Goal: Task Accomplishment & Management: Manage account settings

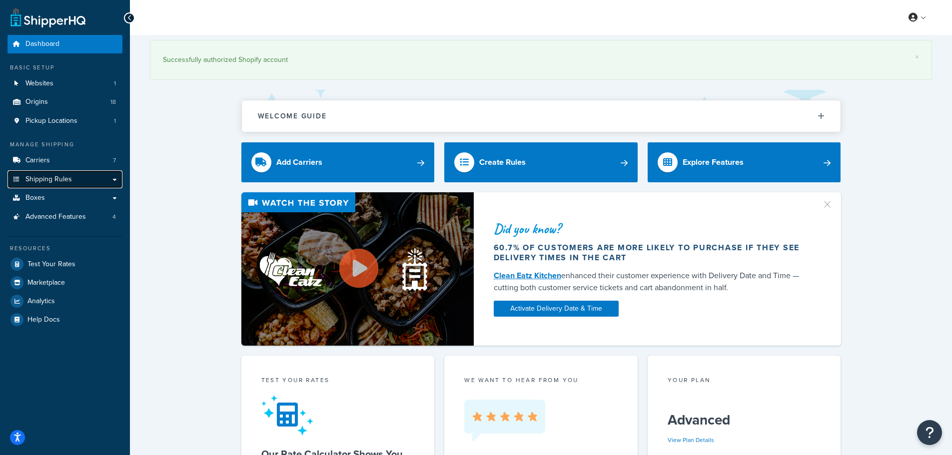
click at [60, 178] on span "Shipping Rules" at bounding box center [48, 179] width 46 height 8
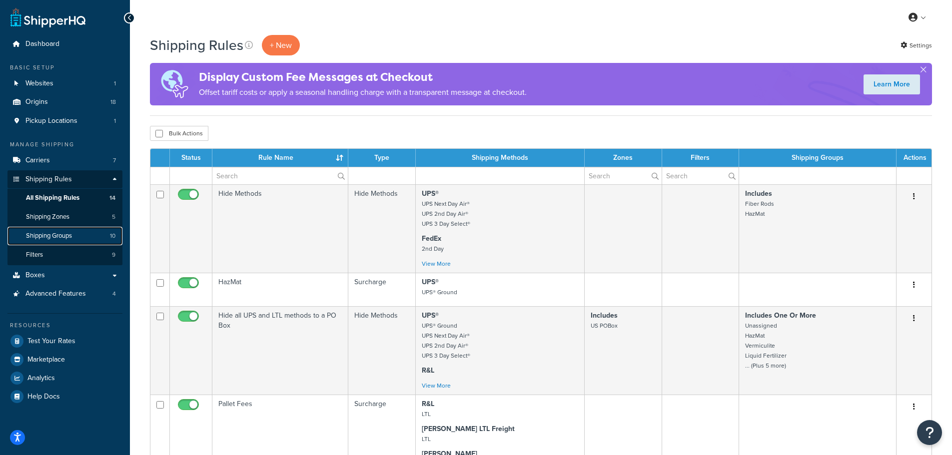
click at [69, 234] on span "Shipping Groups" at bounding box center [49, 236] width 46 height 8
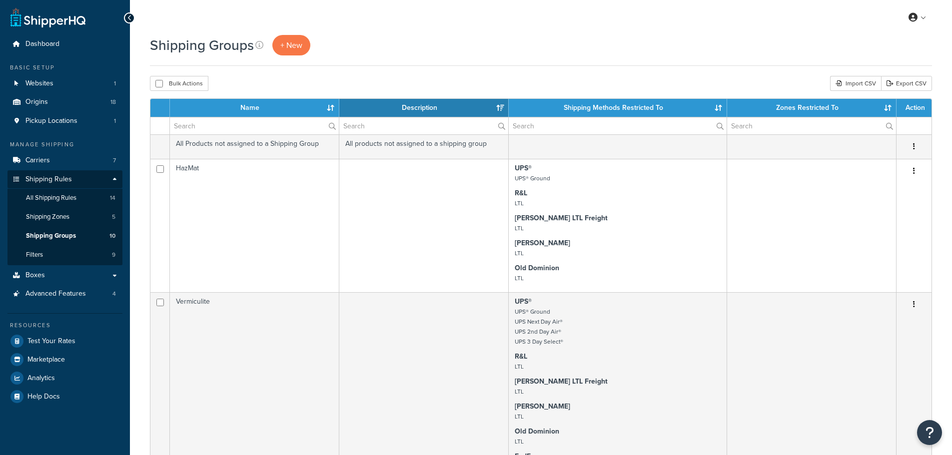
select select "15"
click at [295, 41] on span "+ New" at bounding box center [291, 44] width 22 height 11
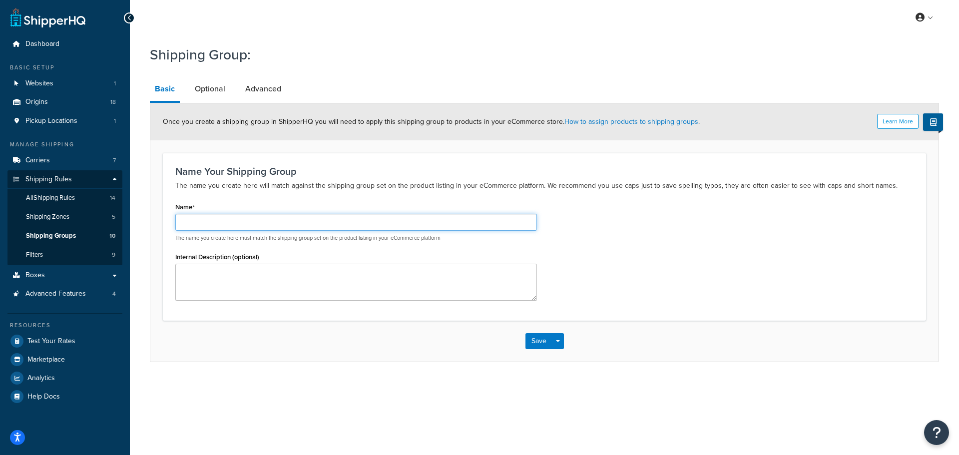
click at [209, 223] on input "Name" at bounding box center [356, 222] width 362 height 17
type input "DE"
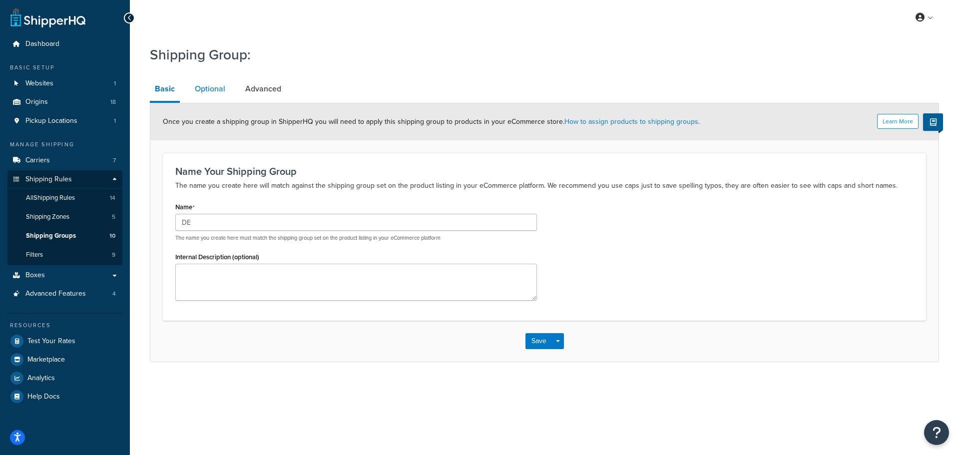
click at [214, 90] on link "Optional" at bounding box center [210, 89] width 40 height 24
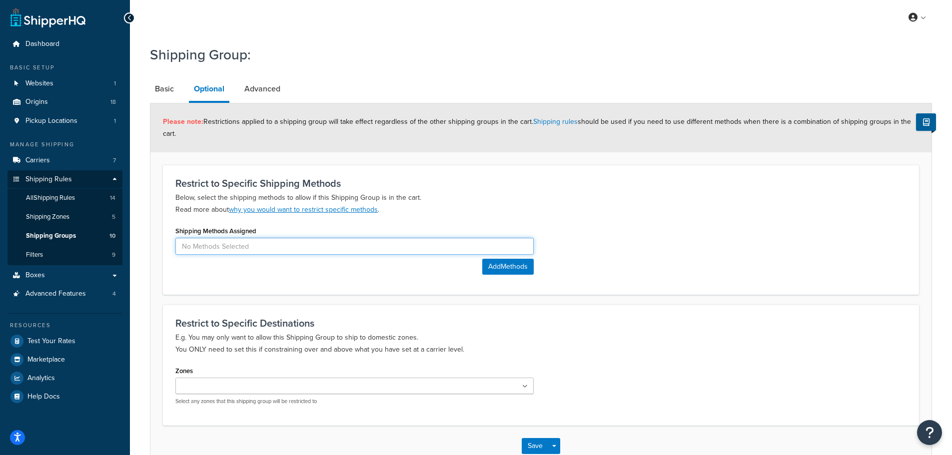
click at [308, 248] on input at bounding box center [354, 246] width 358 height 17
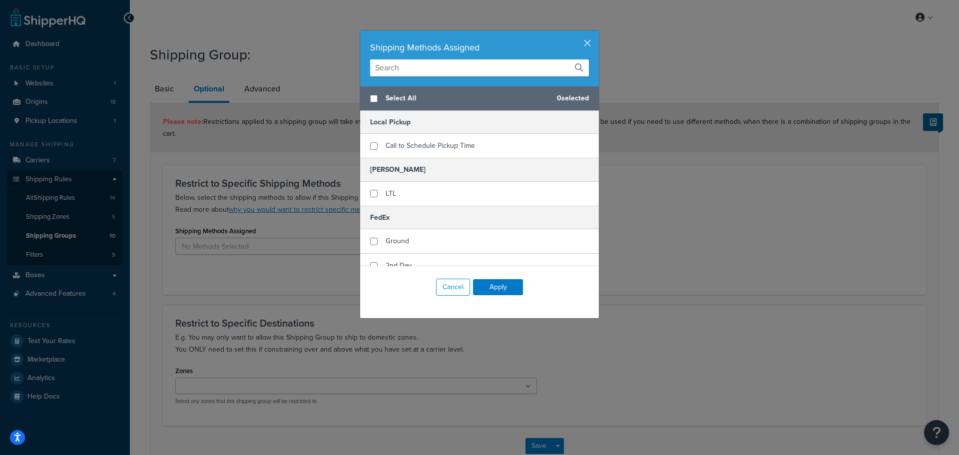
click at [590, 42] on div "Shipping Methods Assigned" at bounding box center [479, 58] width 239 height 56
click at [596, 33] on button "button" at bounding box center [597, 31] width 2 height 2
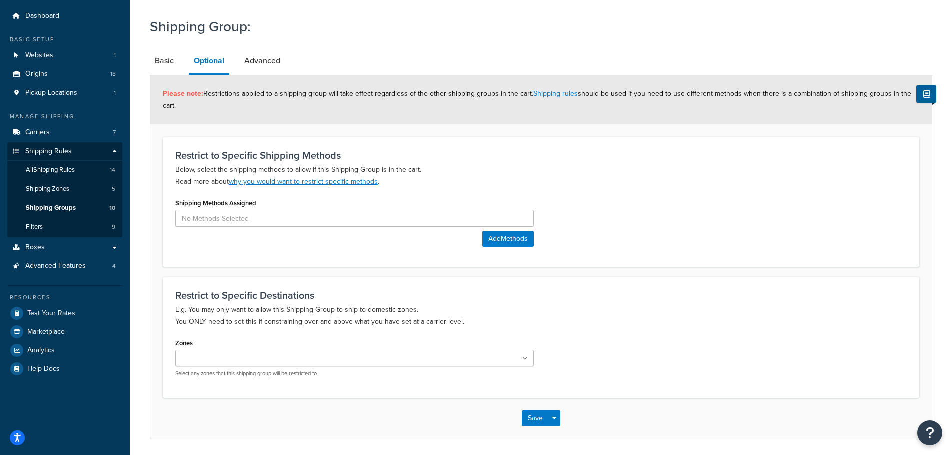
scroll to position [50, 0]
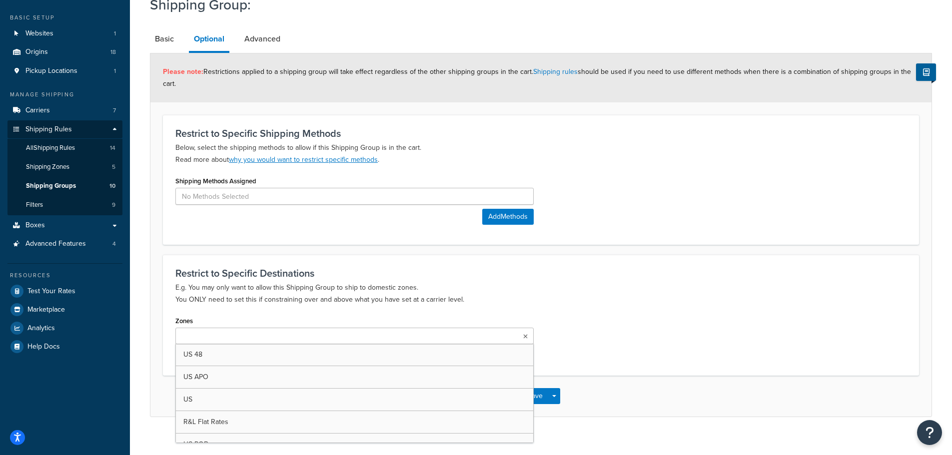
click at [526, 337] on icon at bounding box center [525, 337] width 4 height 6
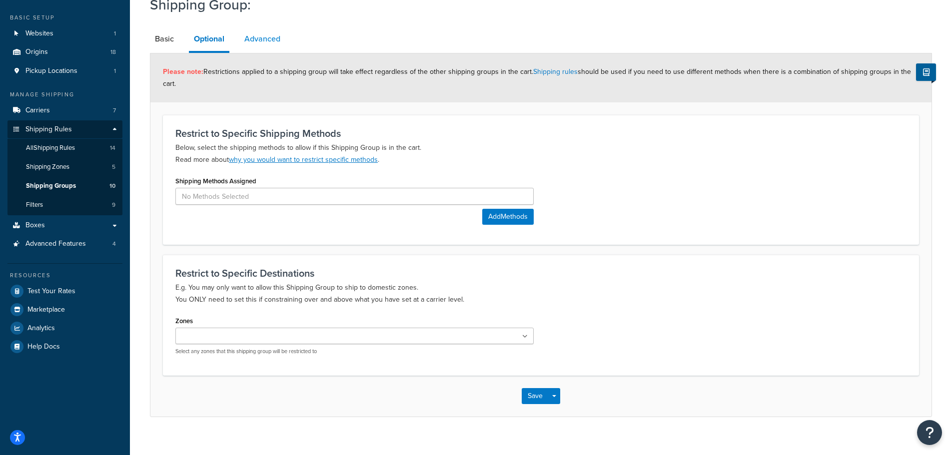
click at [271, 42] on link "Advanced" at bounding box center [262, 39] width 46 height 24
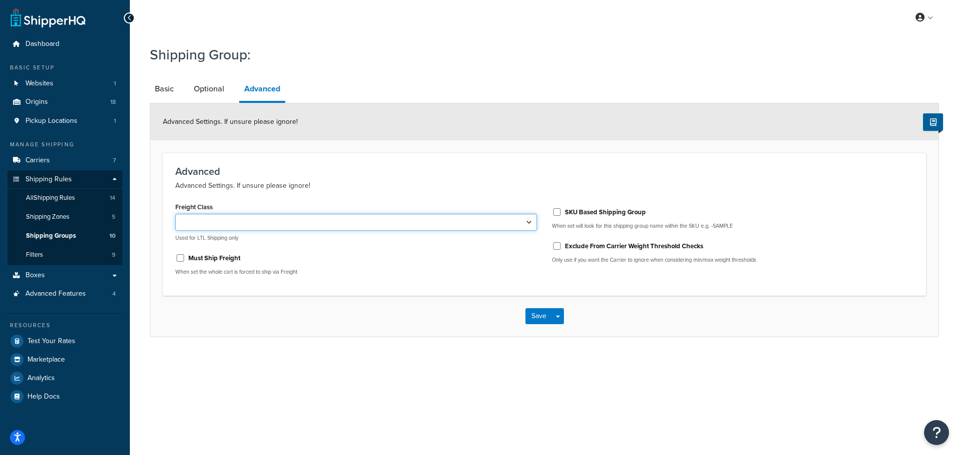
click at [527, 222] on select "50 55 60 65 70 77.5 85 92.5 100 110 125 150 175 200 250 300 400 500" at bounding box center [356, 222] width 362 height 17
select select "85"
click at [175, 214] on select "50 55 60 65 70 77.5 85 92.5 100 110 125 150 175 200 250 300 400 500" at bounding box center [356, 222] width 362 height 17
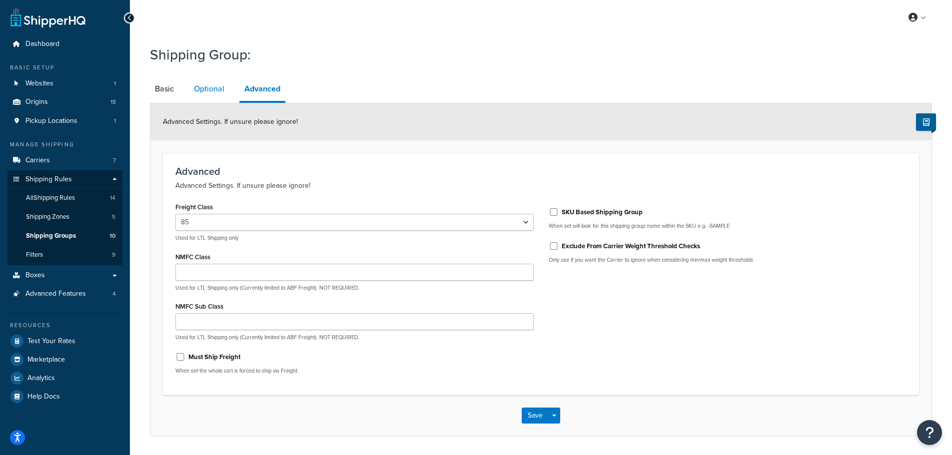
click at [215, 88] on link "Optional" at bounding box center [209, 89] width 40 height 24
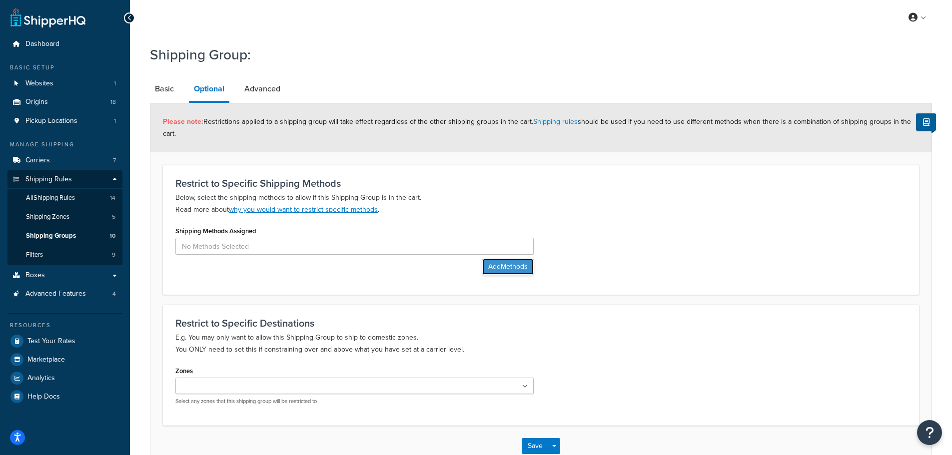
click at [502, 266] on button "Add Methods" at bounding box center [507, 267] width 51 height 16
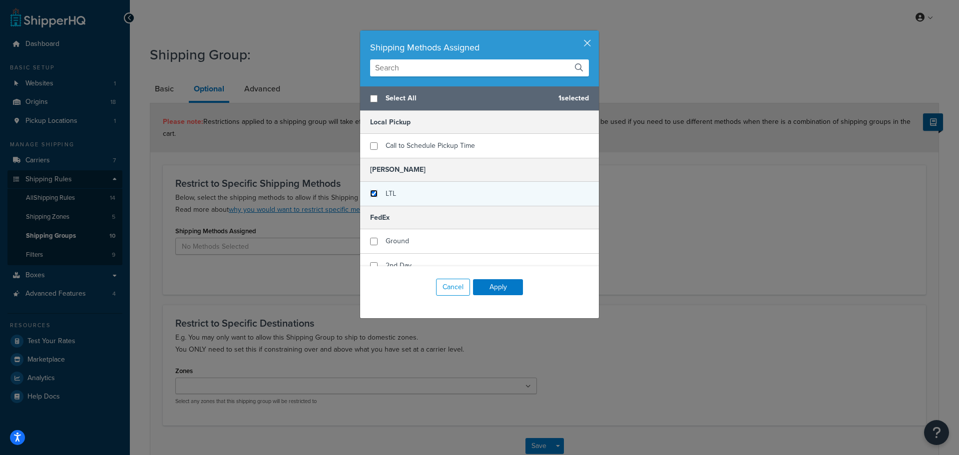
drag, startPoint x: 367, startPoint y: 193, endPoint x: 371, endPoint y: 171, distance: 22.3
click at [370, 193] on input "checkbox" at bounding box center [373, 193] width 7 height 7
checkbox input "true"
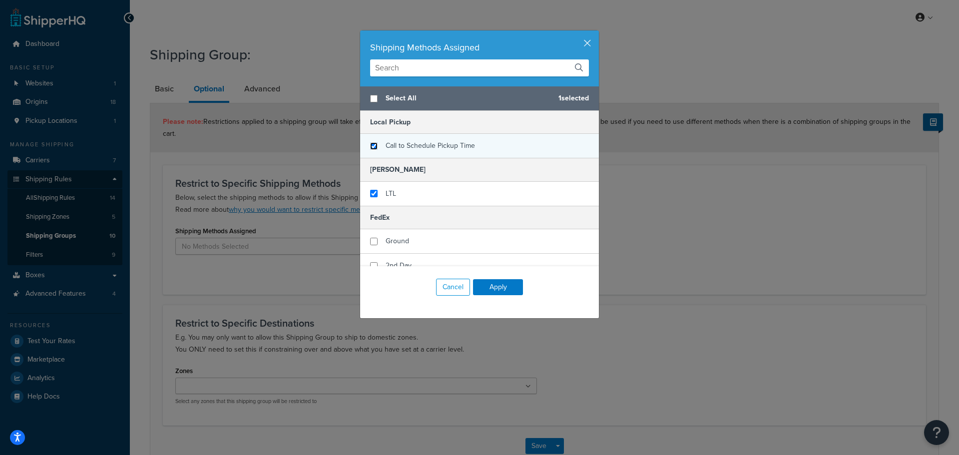
click at [371, 148] on input "checkbox" at bounding box center [373, 145] width 7 height 7
checkbox input "true"
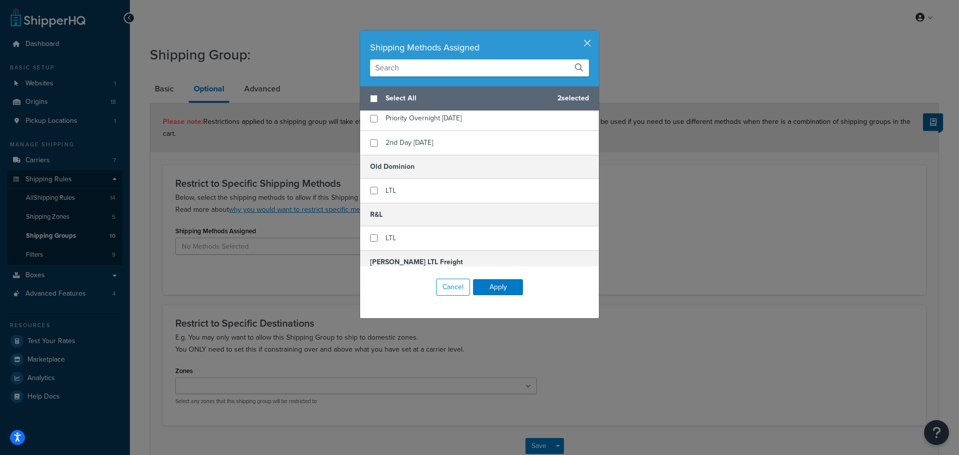
scroll to position [250, 0]
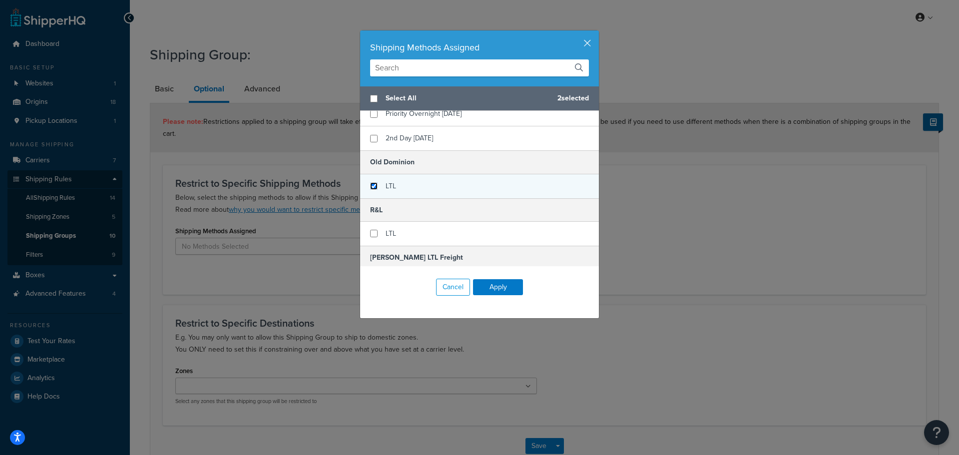
click at [370, 188] on input "checkbox" at bounding box center [373, 185] width 7 height 7
checkbox input "true"
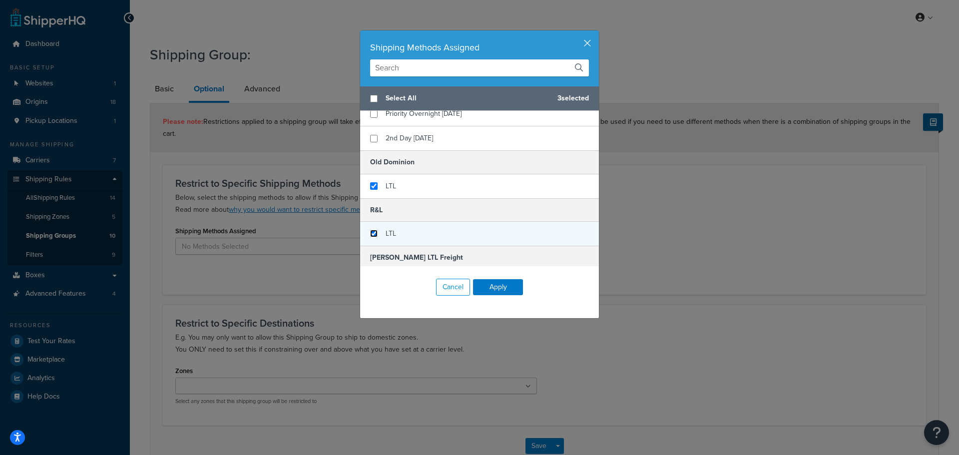
click at [371, 236] on input "checkbox" at bounding box center [373, 233] width 7 height 7
checkbox input "true"
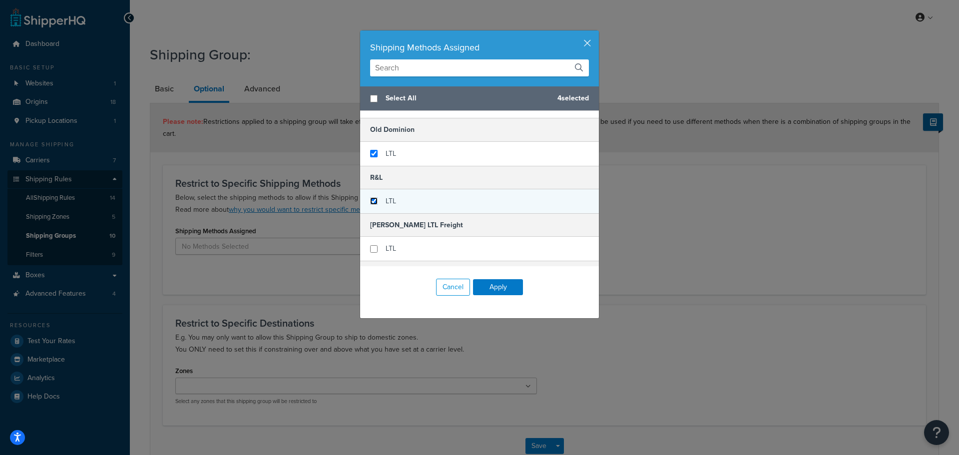
scroll to position [300, 0]
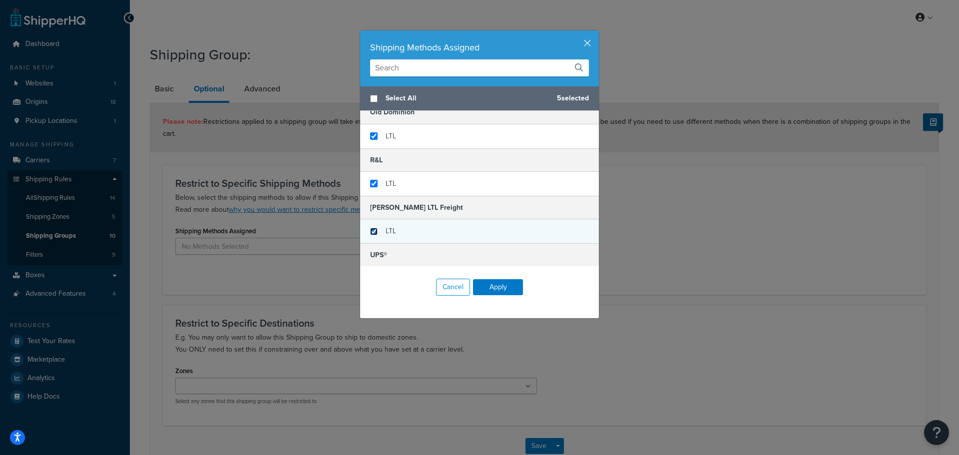
click at [371, 234] on input "checkbox" at bounding box center [373, 231] width 7 height 7
checkbox input "true"
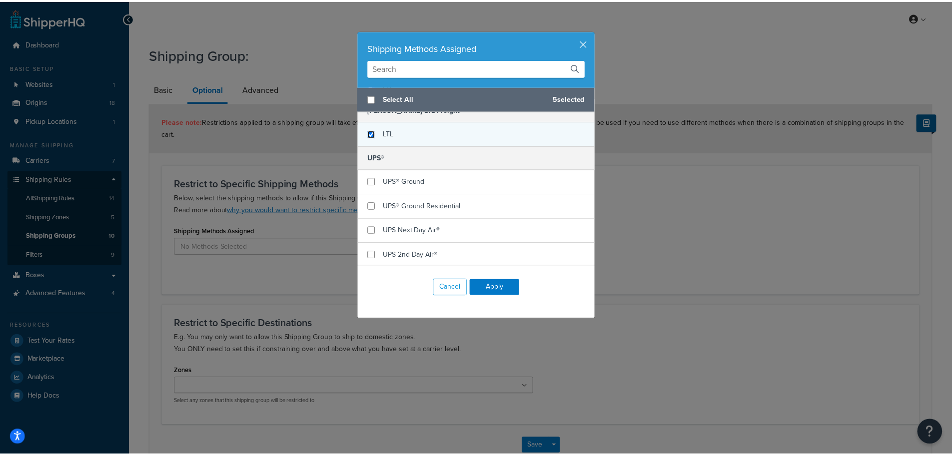
scroll to position [400, 0]
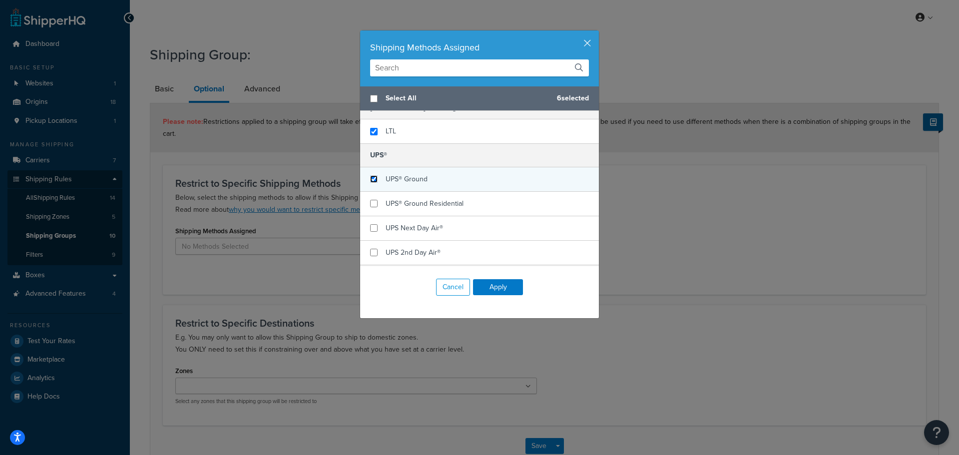
click at [371, 179] on input "checkbox" at bounding box center [373, 178] width 7 height 7
checkbox input "true"
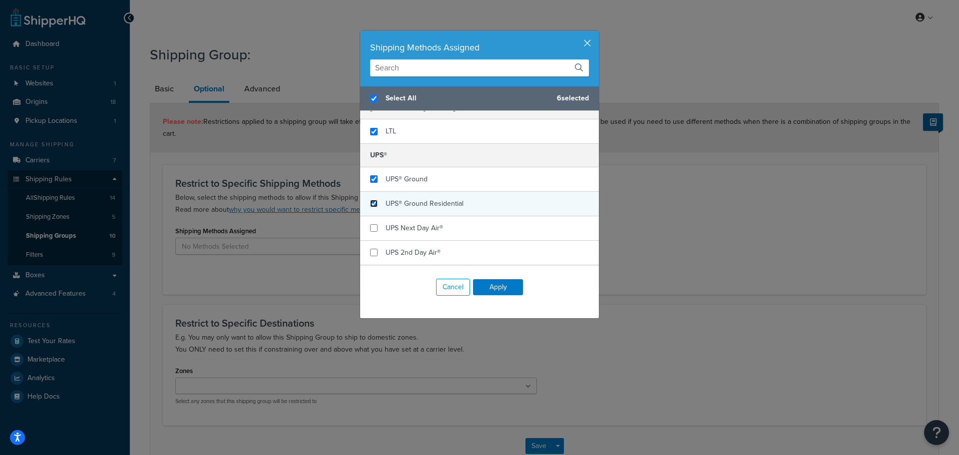
checkbox input "true"
click at [373, 203] on input "checkbox" at bounding box center [373, 203] width 7 height 7
checkbox input "true"
click at [465, 287] on button "Cancel" at bounding box center [453, 287] width 34 height 17
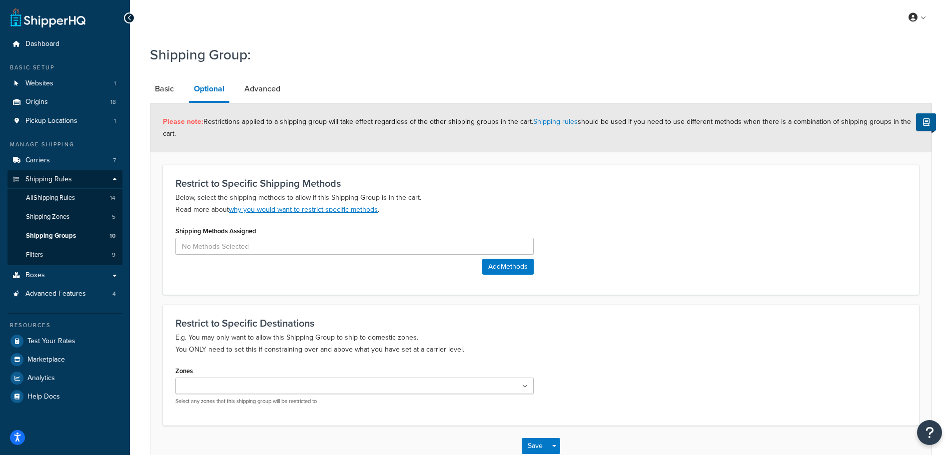
click at [523, 391] on ul at bounding box center [354, 386] width 358 height 16
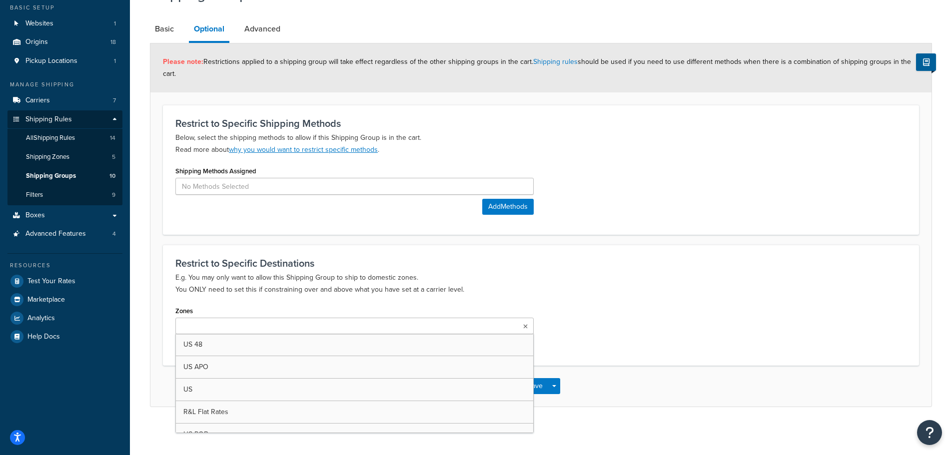
scroll to position [62, 0]
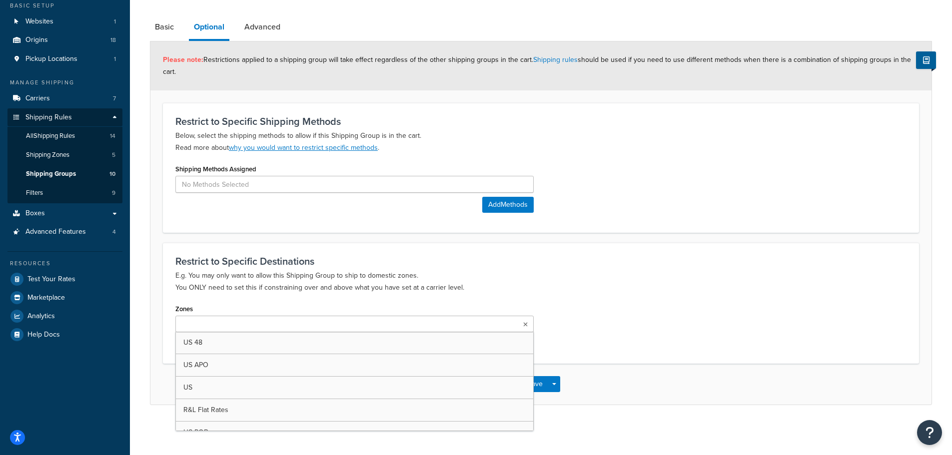
click at [643, 341] on div "Zones US 48 US APO US R&L Flat Rates US POBox Select any zones that this shippi…" at bounding box center [541, 326] width 746 height 49
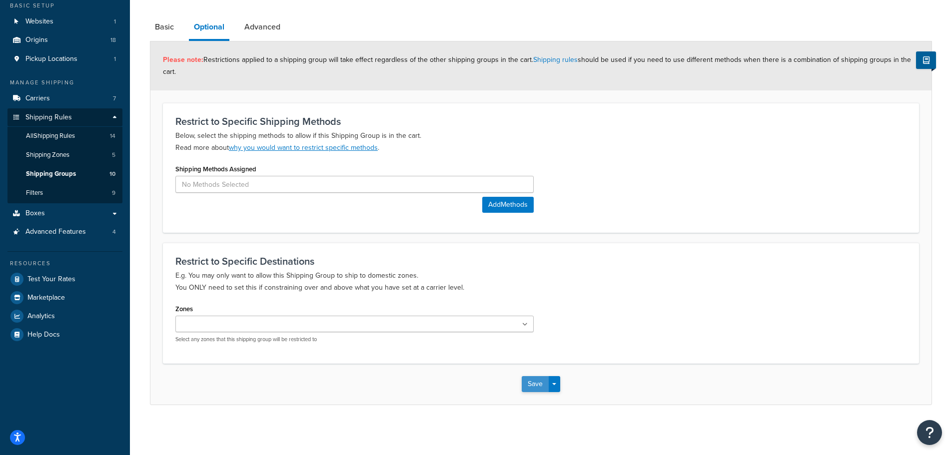
click at [531, 383] on button "Save" at bounding box center [535, 384] width 27 height 16
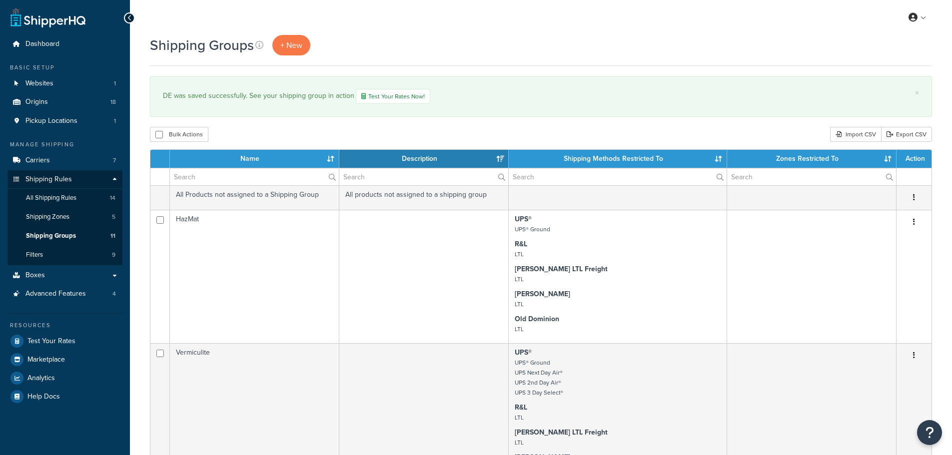
select select "15"
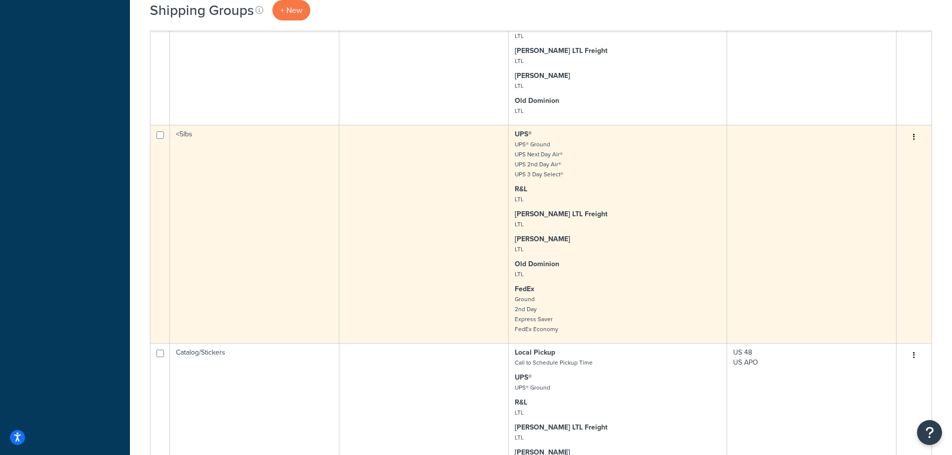
scroll to position [1549, 0]
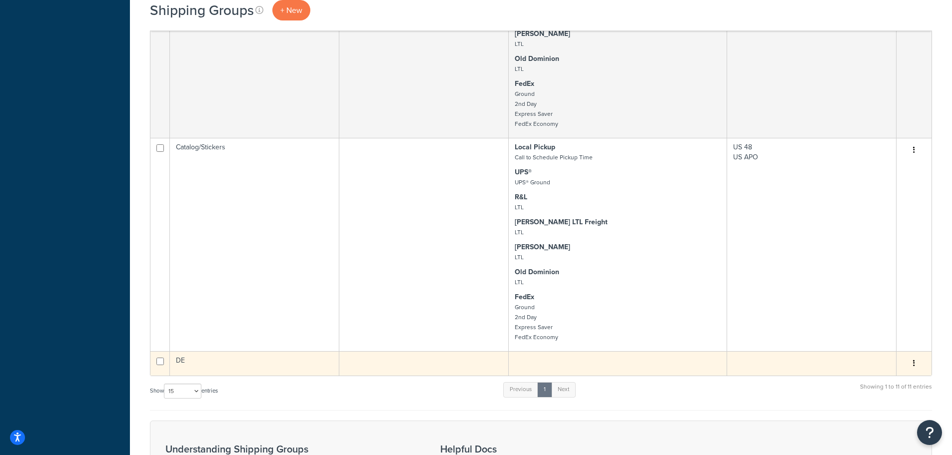
click at [914, 363] on icon "button" at bounding box center [914, 363] width 2 height 7
click at [857, 384] on link "Edit" at bounding box center [873, 384] width 79 height 20
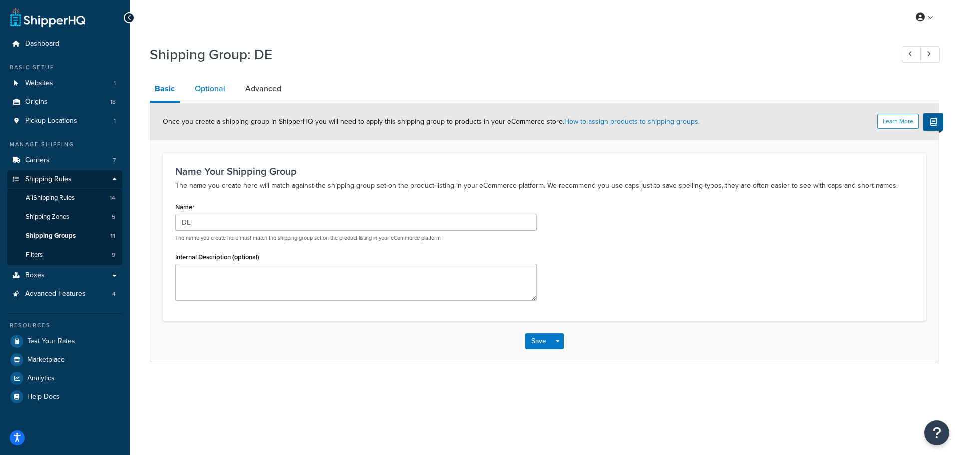
click at [202, 89] on link "Optional" at bounding box center [210, 89] width 40 height 24
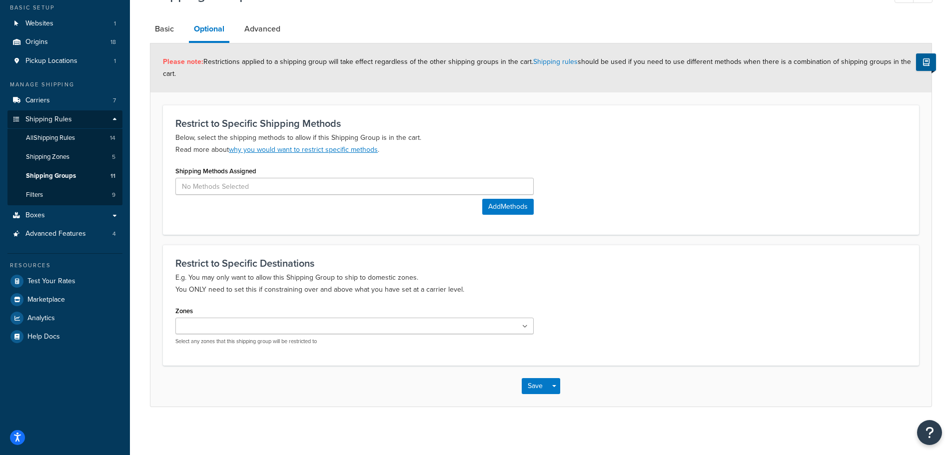
scroll to position [62, 0]
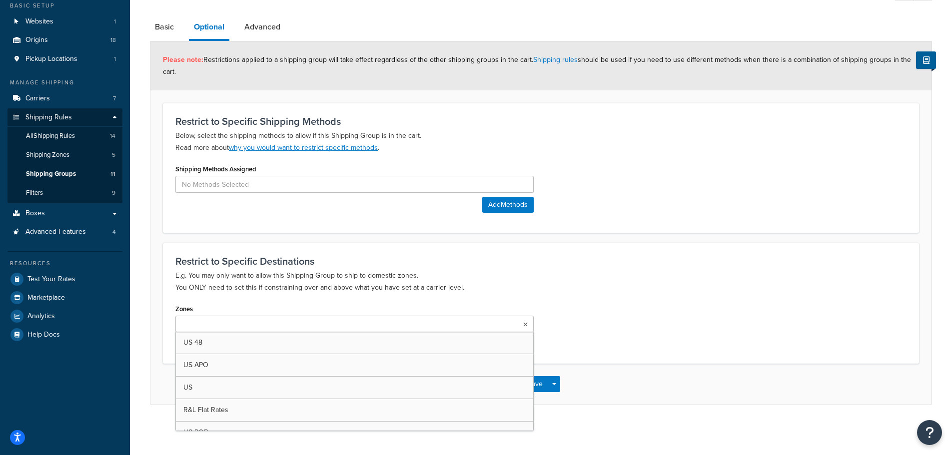
click at [523, 323] on icon at bounding box center [525, 325] width 4 height 6
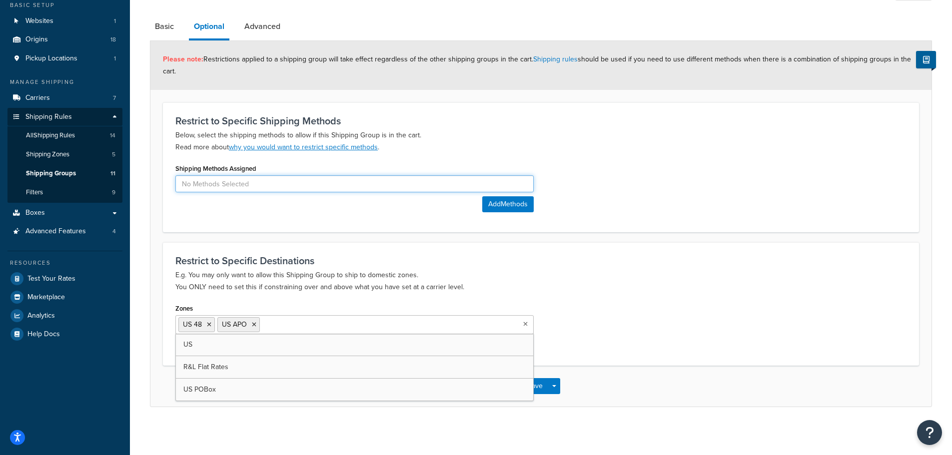
click at [203, 186] on input at bounding box center [354, 183] width 358 height 17
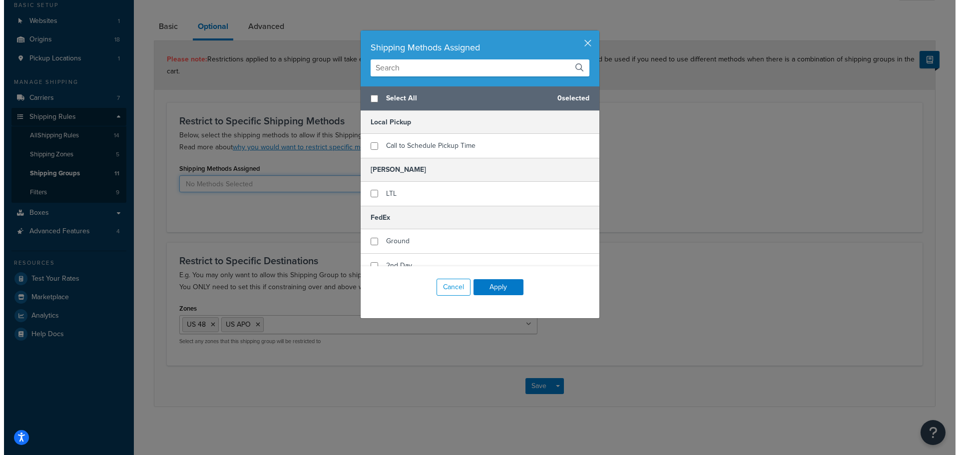
scroll to position [53, 0]
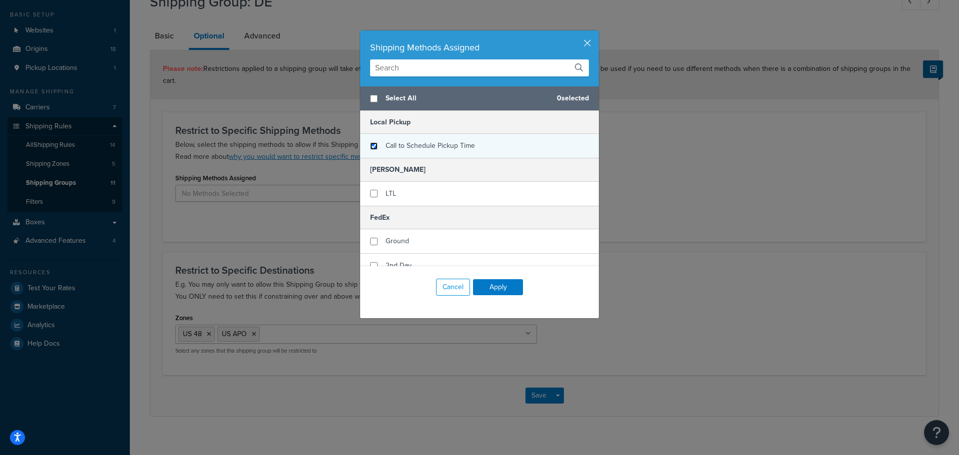
click at [370, 147] on input "checkbox" at bounding box center [373, 145] width 7 height 7
checkbox input "true"
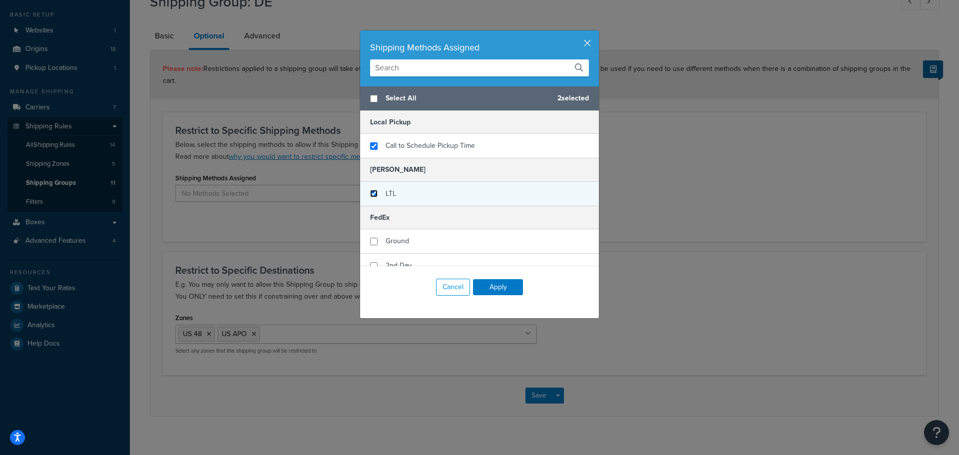
click at [370, 194] on input "checkbox" at bounding box center [373, 193] width 7 height 7
checkbox input "true"
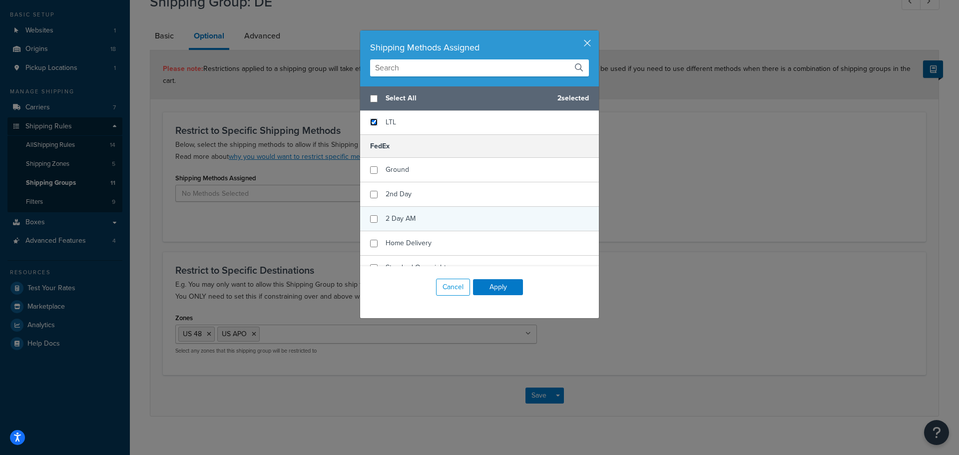
scroll to position [100, 0]
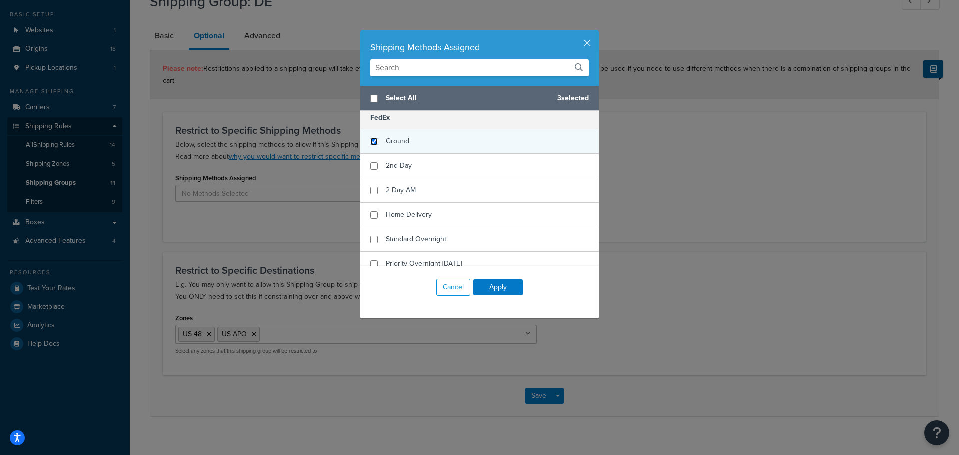
click at [371, 140] on input "checkbox" at bounding box center [373, 141] width 7 height 7
checkbox input "true"
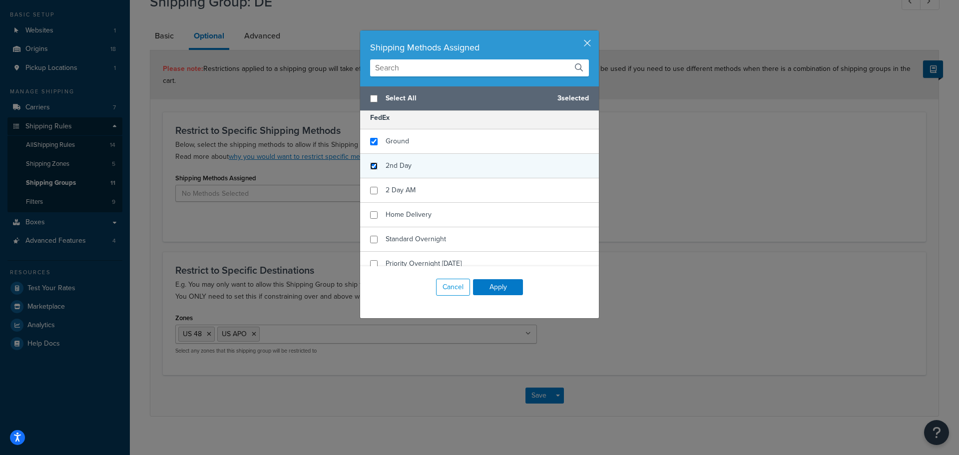
click at [371, 164] on input "checkbox" at bounding box center [373, 165] width 7 height 7
checkbox input "true"
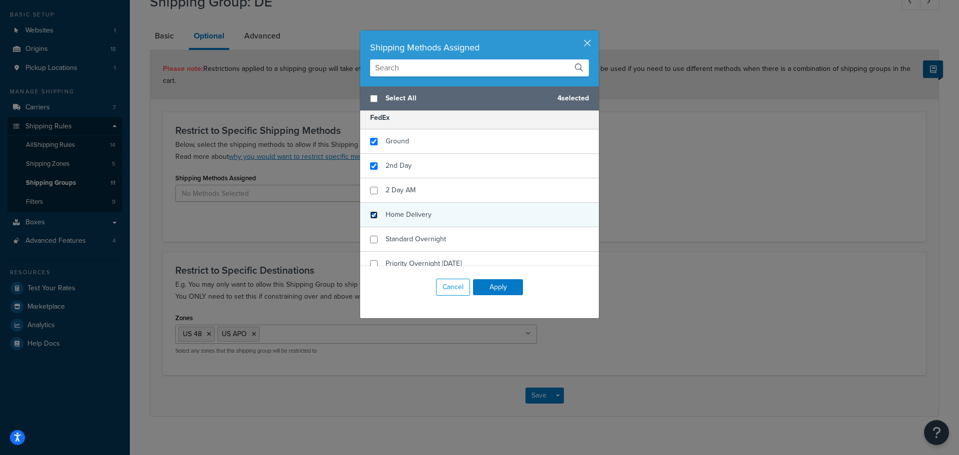
click at [372, 215] on input "checkbox" at bounding box center [373, 214] width 7 height 7
checkbox input "true"
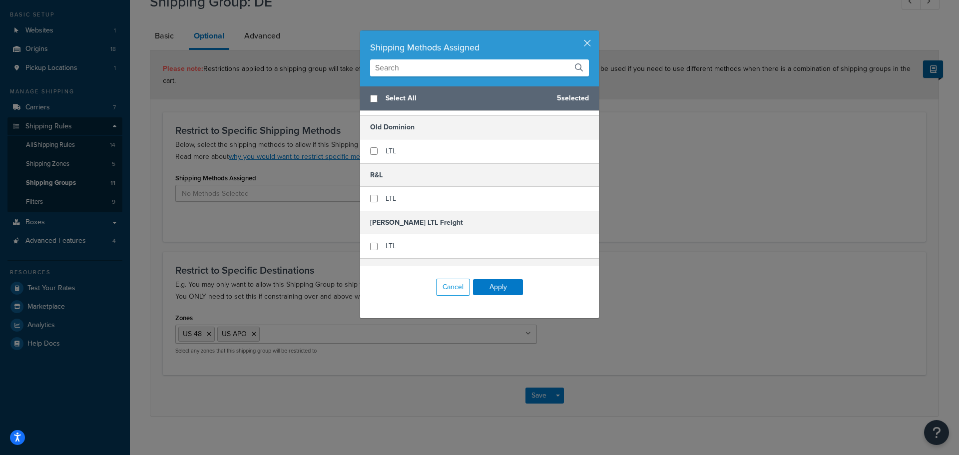
scroll to position [300, 0]
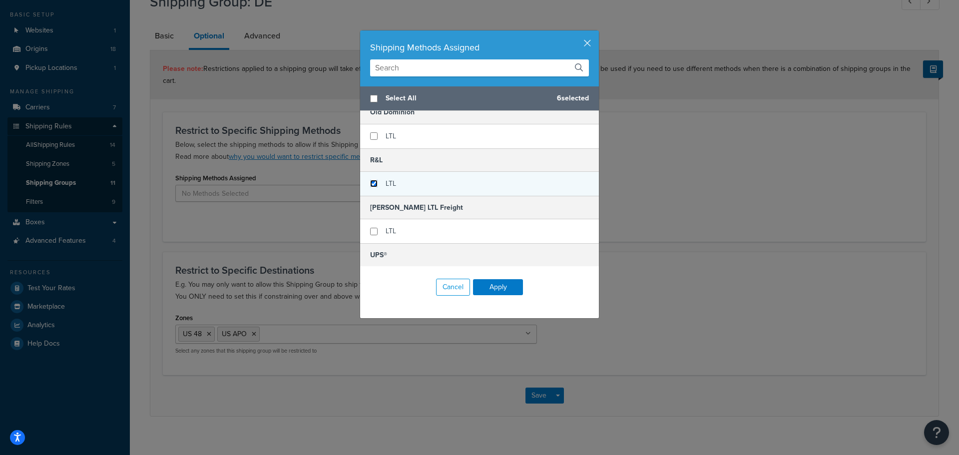
click at [373, 184] on input "checkbox" at bounding box center [373, 183] width 7 height 7
checkbox input "true"
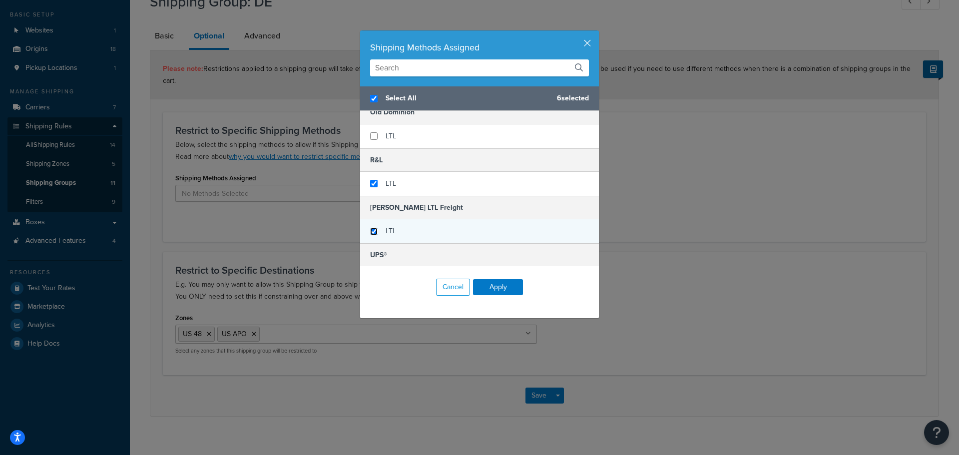
checkbox input "true"
click at [370, 232] on input "checkbox" at bounding box center [373, 231] width 7 height 7
checkbox input "true"
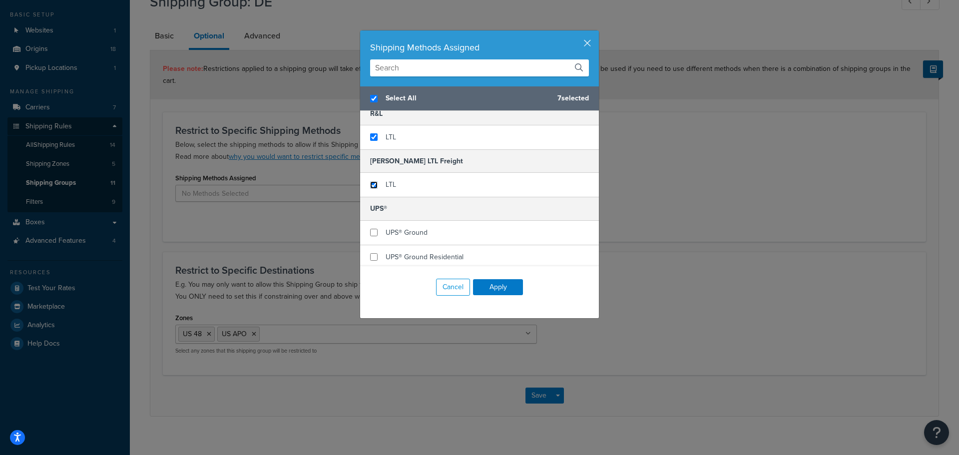
scroll to position [400, 0]
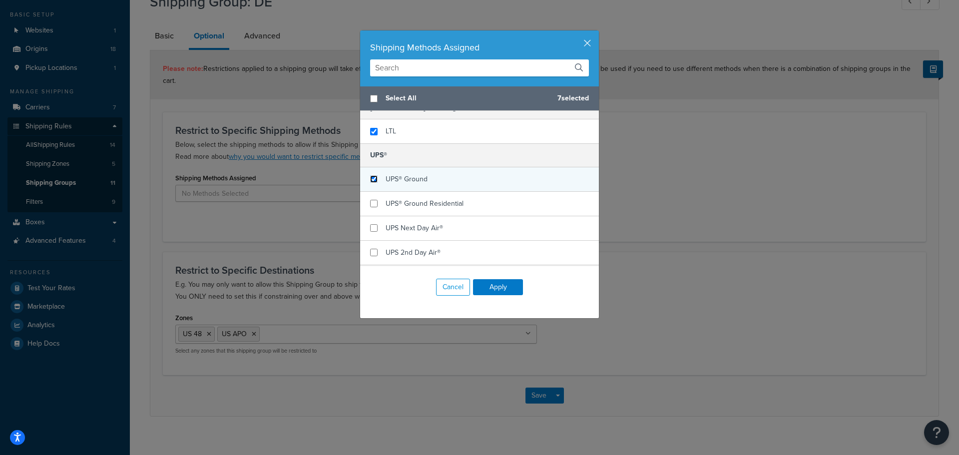
checkbox input "false"
click at [370, 178] on input "checkbox" at bounding box center [373, 178] width 7 height 7
checkbox input "true"
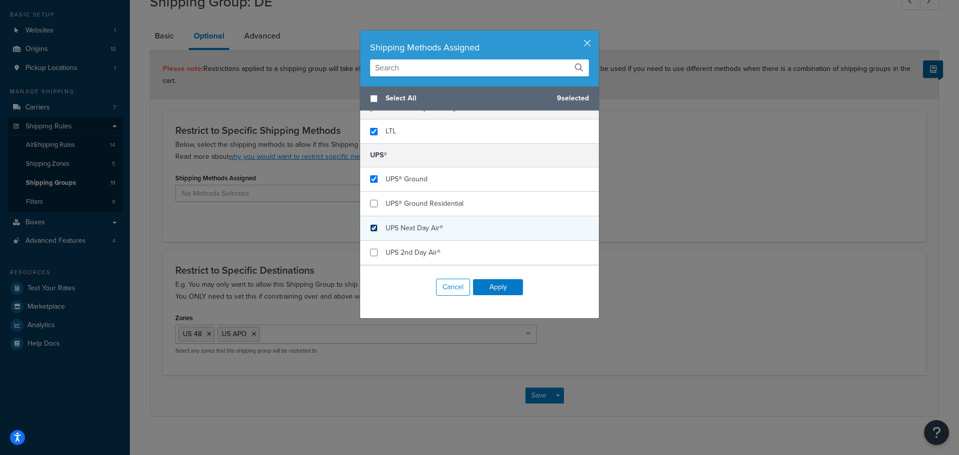
click at [370, 228] on input "checkbox" at bounding box center [373, 227] width 7 height 7
checkbox input "true"
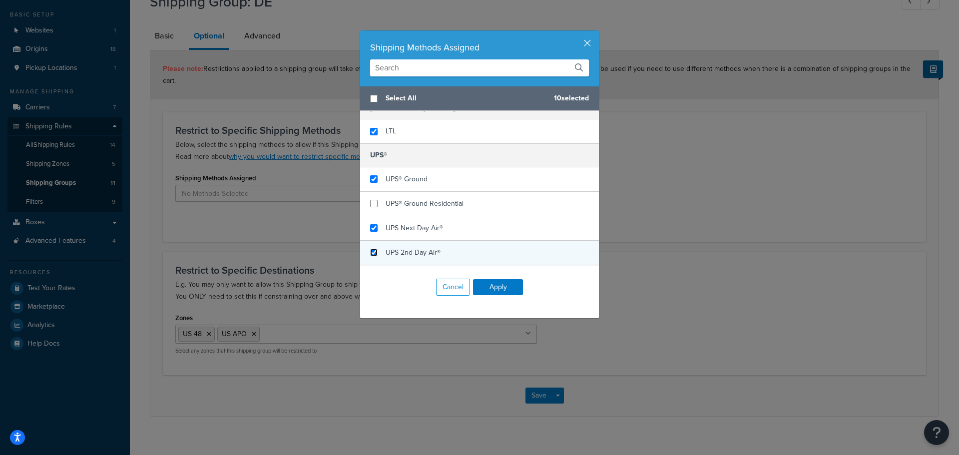
click at [371, 253] on input "checkbox" at bounding box center [373, 252] width 7 height 7
checkbox input "true"
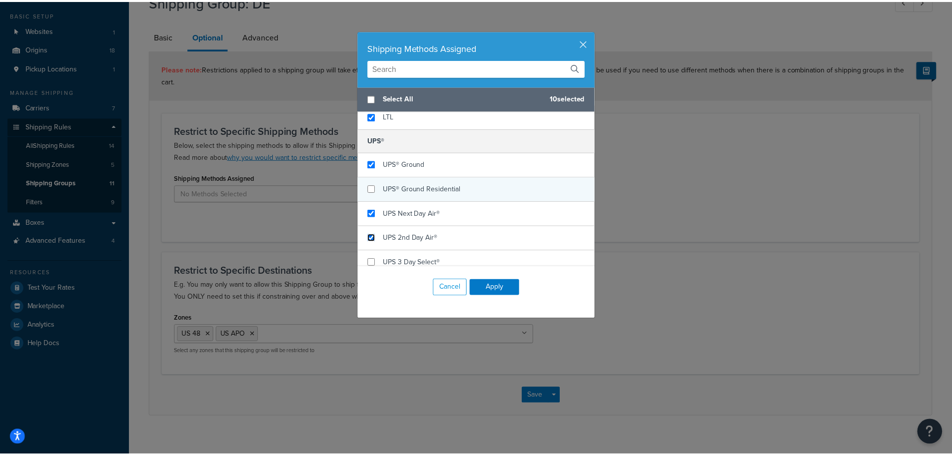
scroll to position [423, 0]
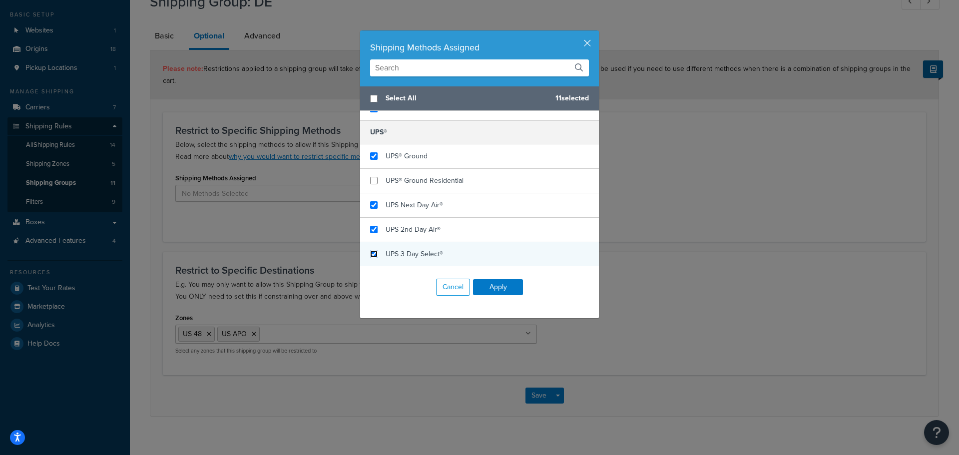
click at [374, 252] on input "checkbox" at bounding box center [373, 253] width 7 height 7
checkbox input "true"
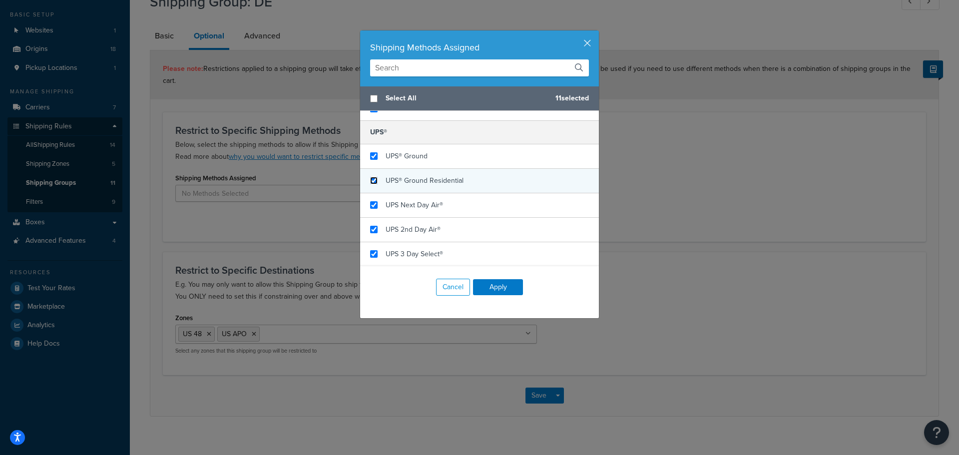
click at [370, 180] on input "checkbox" at bounding box center [373, 180] width 7 height 7
checkbox input "true"
click at [502, 289] on button "Apply" at bounding box center [498, 287] width 50 height 16
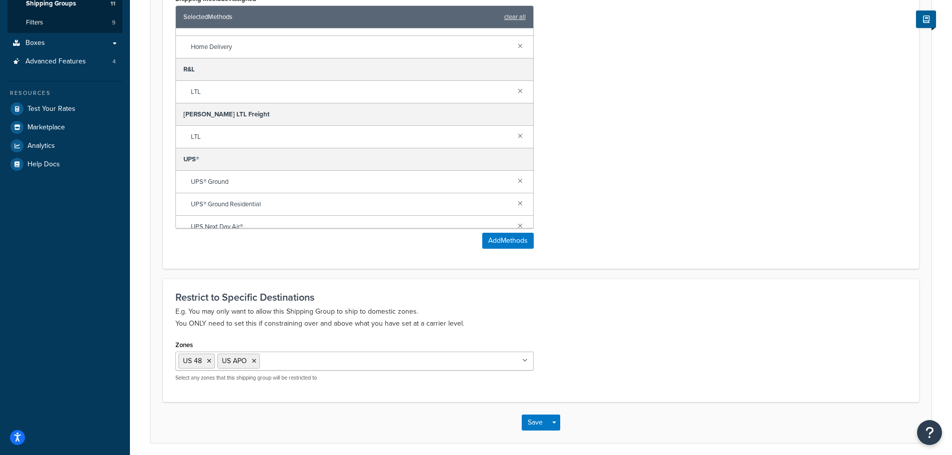
scroll to position [271, 0]
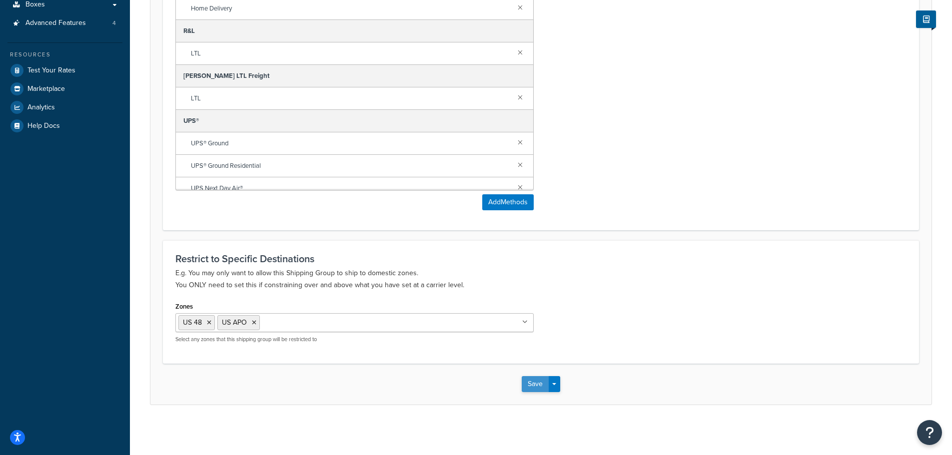
click at [542, 384] on button "Save" at bounding box center [535, 384] width 27 height 16
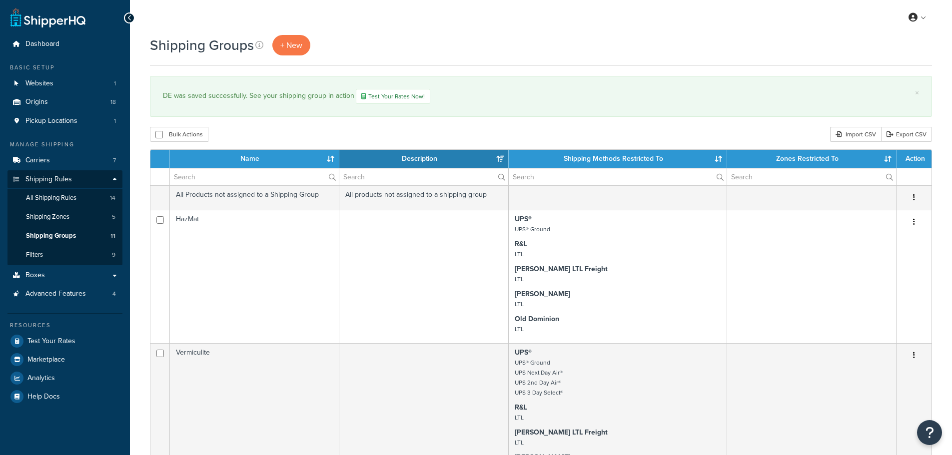
select select "15"
